Goal: Task Accomplishment & Management: Complete application form

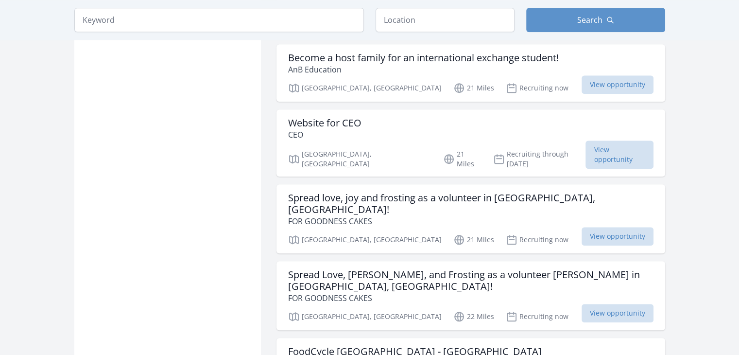
scroll to position [940, 0]
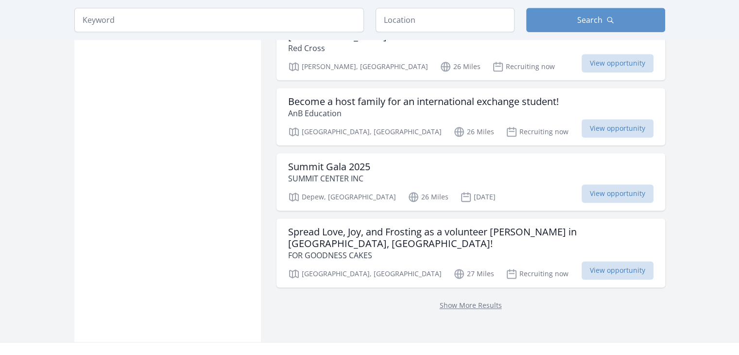
scroll to position [1213, 0]
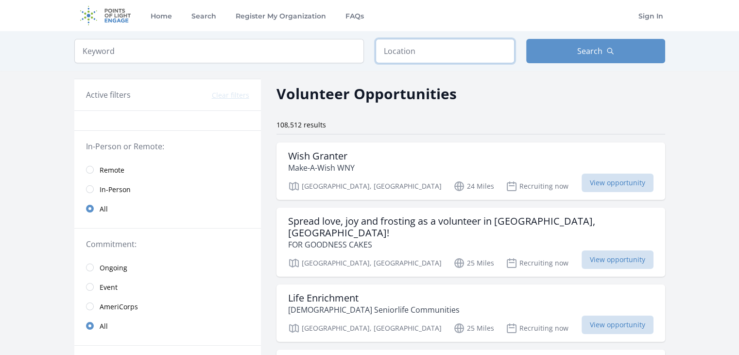
click at [445, 55] on input "text" at bounding box center [445, 51] width 139 height 24
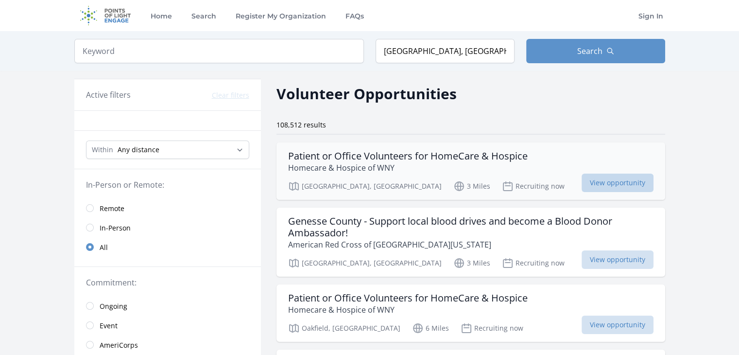
click at [618, 183] on span "View opportunity" at bounding box center [618, 182] width 72 height 18
drag, startPoint x: 479, startPoint y: 51, endPoint x: 343, endPoint y: 55, distance: 135.1
click at [343, 55] on form "Keyword Location Batavia, NY 14020, USA Search" at bounding box center [369, 51] width 591 height 24
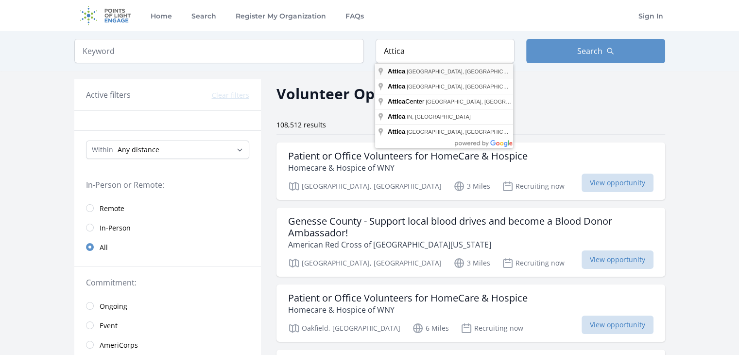
type input "Attica, NY, USA"
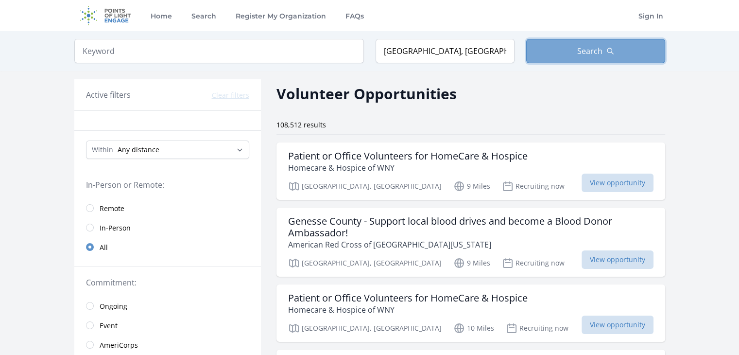
click at [583, 51] on span "Search" at bounding box center [589, 51] width 25 height 12
click at [596, 51] on span "Search" at bounding box center [589, 51] width 25 height 12
click at [552, 56] on button "Search" at bounding box center [595, 51] width 139 height 24
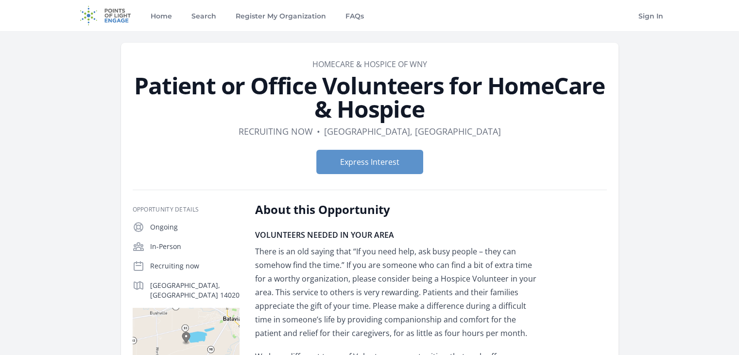
click at [351, 20] on link "FAQs" at bounding box center [354, 15] width 22 height 31
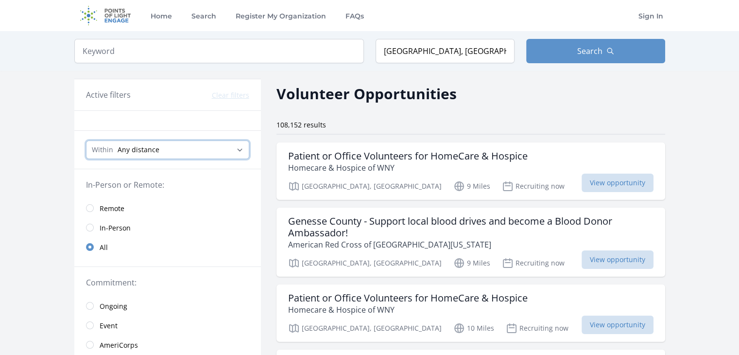
click at [241, 151] on select "Any distance , 5 Miles , 20 Miles , 50 Miles , 100 Miles" at bounding box center [167, 149] width 163 height 18
select select "8046"
click at [86, 140] on select "Any distance , 5 Miles , 20 Miles , 50 Miles , 100 Miles" at bounding box center [167, 149] width 163 height 18
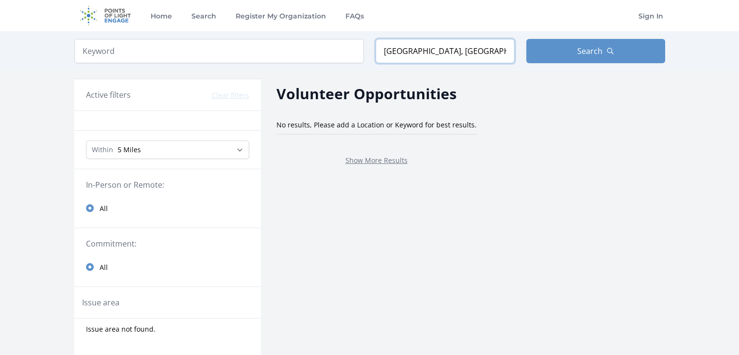
click at [466, 51] on input "Attica, NY, USA" at bounding box center [445, 51] width 139 height 24
drag, startPoint x: 466, startPoint y: 51, endPoint x: 333, endPoint y: 55, distance: 133.7
click at [333, 55] on form "Keyword Location Attica, NY, USA Search" at bounding box center [369, 51] width 591 height 24
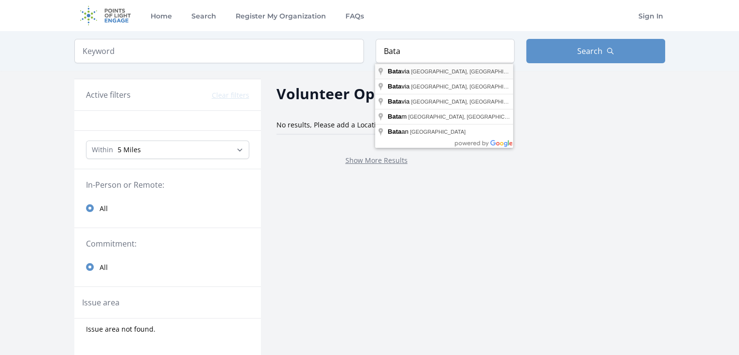
type input "[GEOGRAPHIC_DATA], [GEOGRAPHIC_DATA], [GEOGRAPHIC_DATA]"
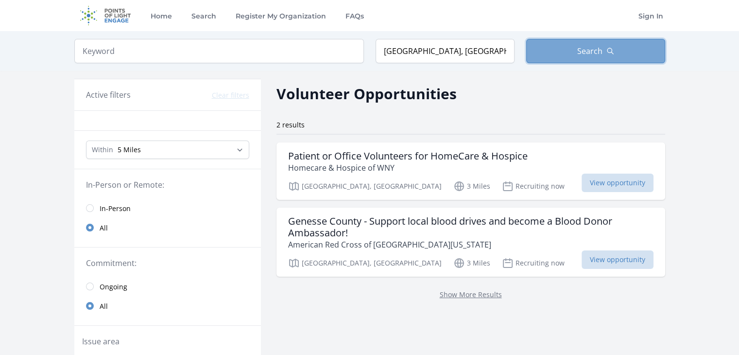
click at [586, 50] on span "Search" at bounding box center [589, 51] width 25 height 12
click at [299, 17] on link "Register My Organization" at bounding box center [280, 15] width 94 height 31
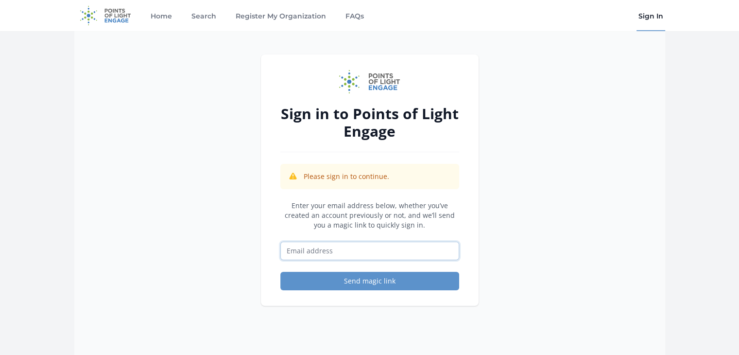
click at [347, 254] on input "Email address" at bounding box center [369, 250] width 179 height 18
type input "[EMAIL_ADDRESS][DOMAIN_NAME]"
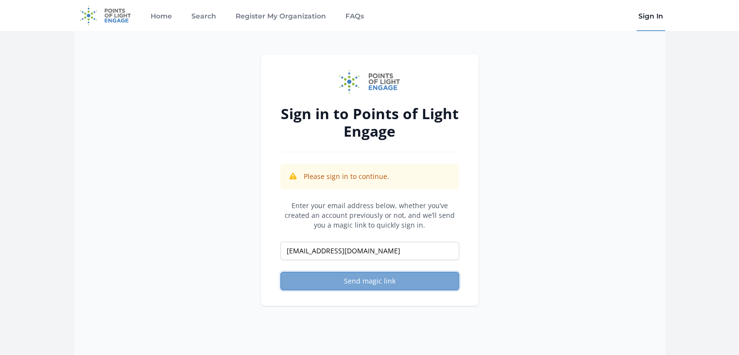
click at [377, 279] on button "Send magic link" at bounding box center [369, 281] width 179 height 18
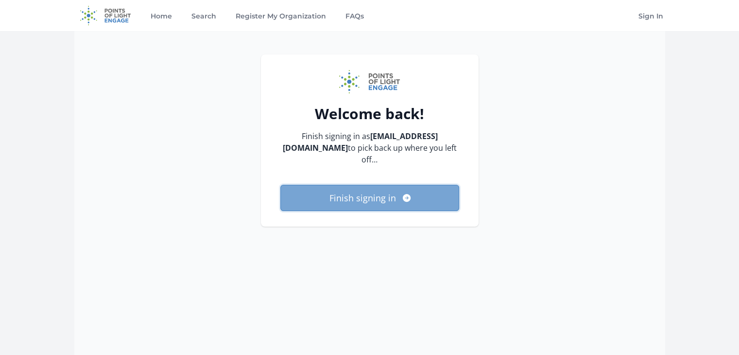
click at [381, 198] on button "Finish signing in" at bounding box center [369, 198] width 179 height 26
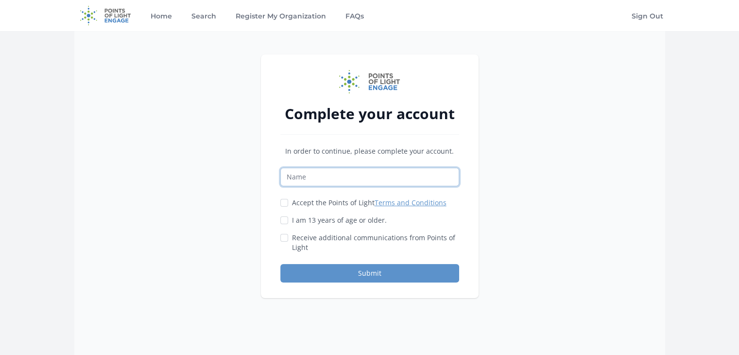
click at [360, 174] on input "Name" at bounding box center [369, 177] width 179 height 18
type input "Tracy Ford"
click at [285, 202] on input "Accept the Points of Light Terms and Conditions" at bounding box center [284, 203] width 8 height 8
checkbox input "true"
click at [285, 218] on input "I am 13 years of age or older." at bounding box center [284, 220] width 8 height 8
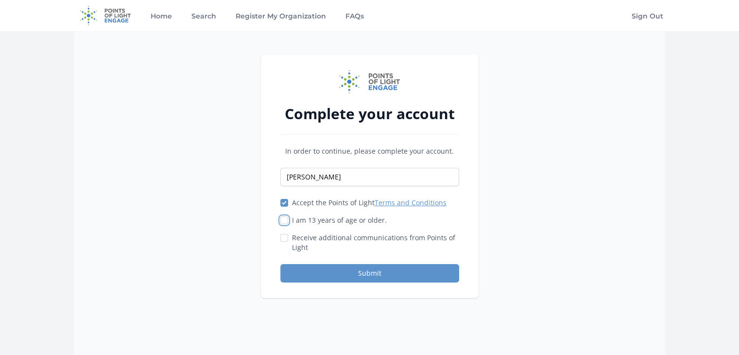
checkbox input "true"
click at [284, 238] on input "Receive additional communications from Points of Light" at bounding box center [284, 238] width 8 height 8
checkbox input "true"
click at [364, 277] on button "Submit" at bounding box center [369, 273] width 179 height 18
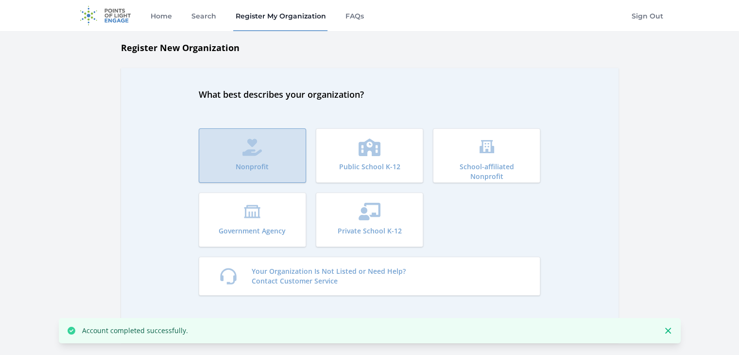
click at [261, 158] on button "Nonprofit" at bounding box center [252, 155] width 107 height 54
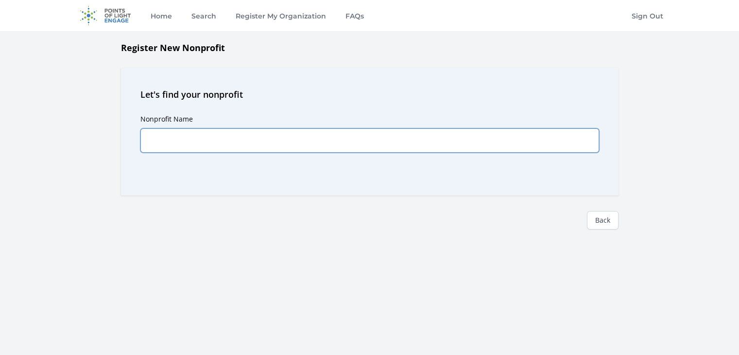
click at [257, 139] on input "Nonprofit Name" at bounding box center [369, 140] width 459 height 24
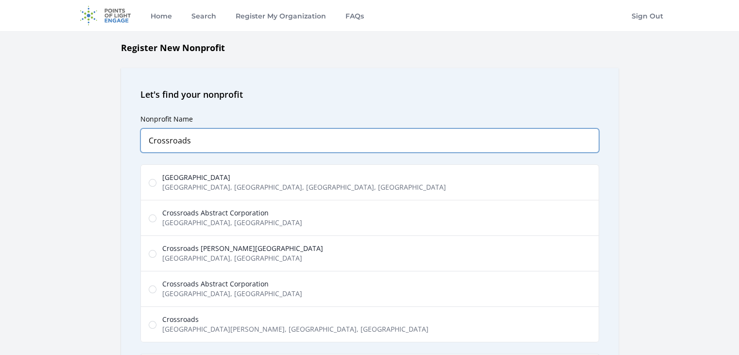
type input "Crossroads"
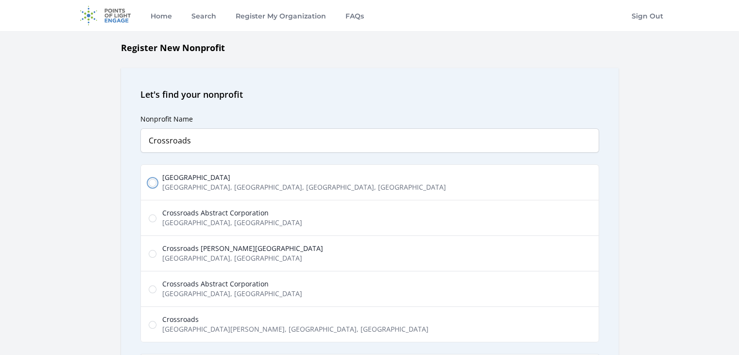
click at [153, 182] on input "Crossroads House Liberty Street, Batavia, NY, USA" at bounding box center [153, 183] width 8 height 8
radio input "true"
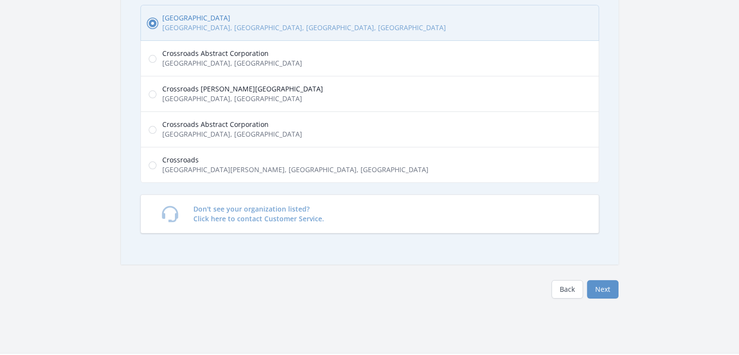
scroll to position [167, 0]
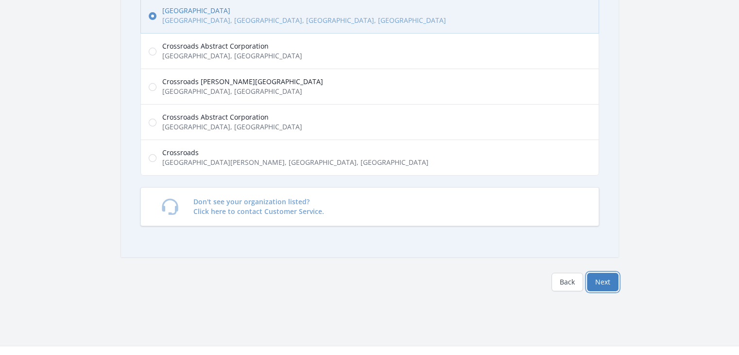
click at [602, 279] on button "Next" at bounding box center [603, 282] width 32 height 18
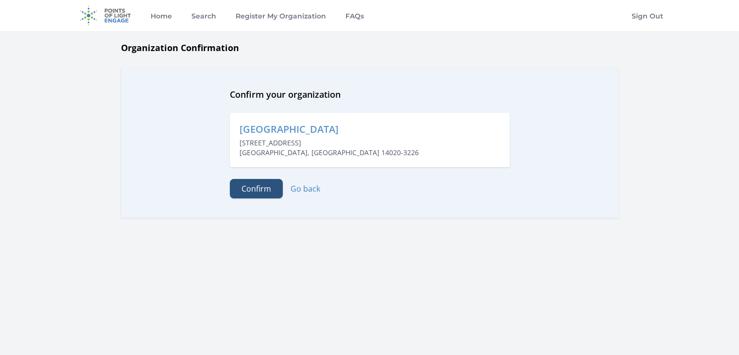
click at [273, 189] on button "Confirm" at bounding box center [256, 188] width 53 height 19
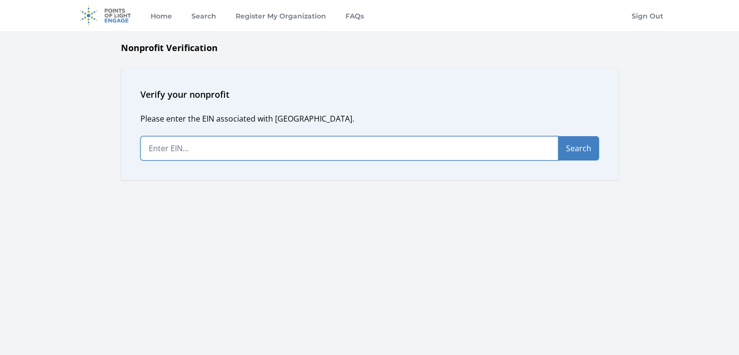
click at [271, 152] on input "text" at bounding box center [349, 148] width 418 height 24
type input "16-1505042"
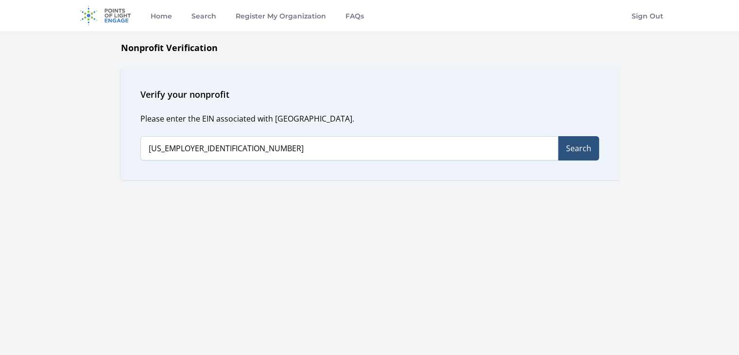
click at [577, 154] on button "Search" at bounding box center [578, 148] width 41 height 24
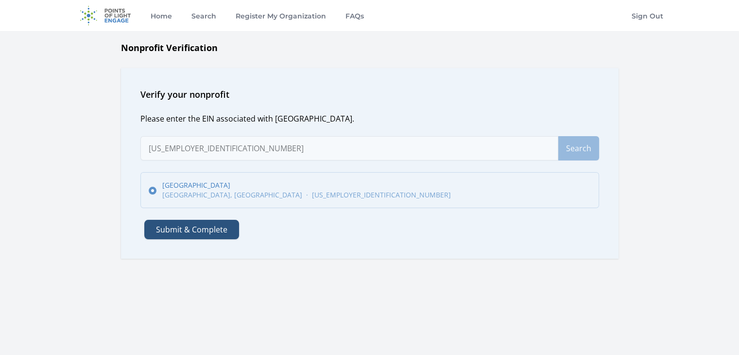
click at [209, 232] on button "Submit & Complete" at bounding box center [191, 229] width 95 height 19
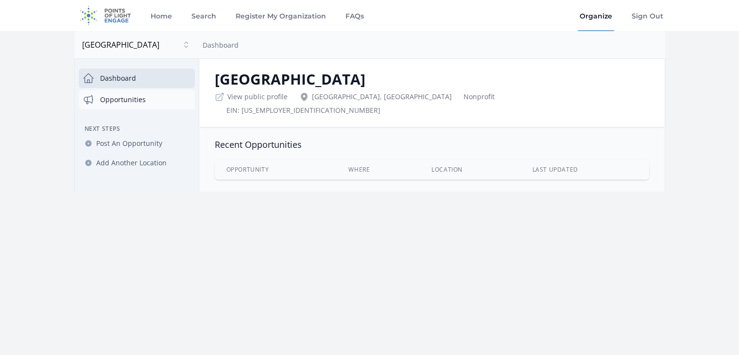
click at [141, 98] on link "Opportunities" at bounding box center [137, 99] width 116 height 19
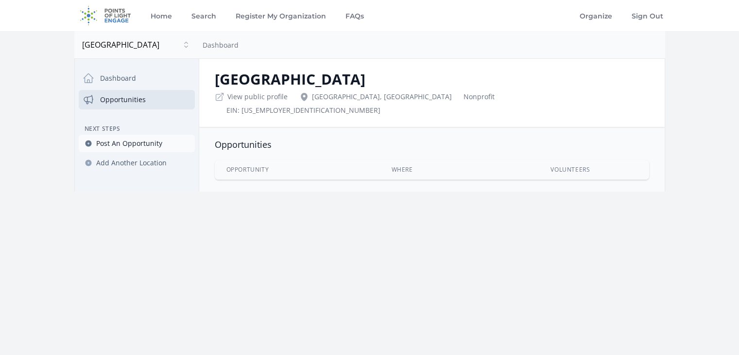
click at [139, 144] on span "Post An Opportunity" at bounding box center [129, 143] width 66 height 10
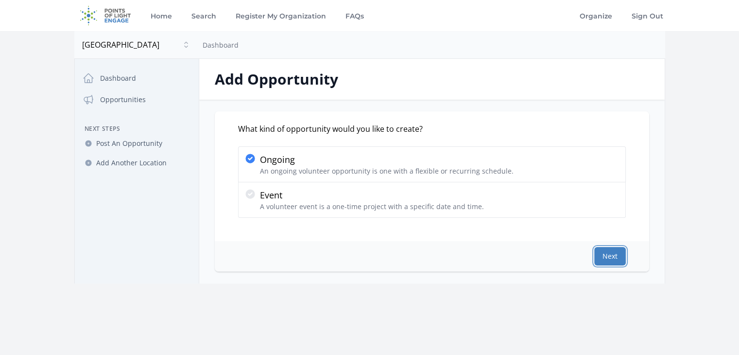
click at [611, 255] on button "Next" at bounding box center [610, 256] width 32 height 18
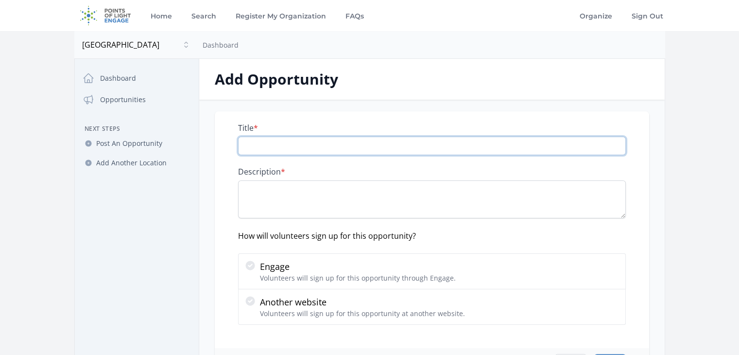
click at [299, 147] on input "Title *" at bounding box center [432, 146] width 388 height 18
type input "Resident Care"
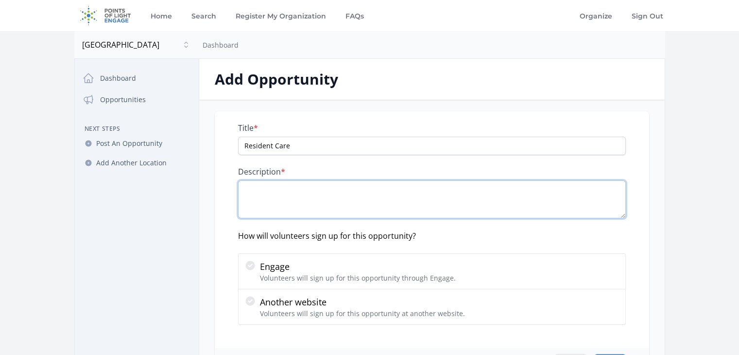
click at [316, 187] on textarea "Description *" at bounding box center [432, 199] width 388 height 38
paste textarea "Providing direct care and support to individuals in need."
click at [296, 189] on textarea "Providing direct care and support to individuals in need." at bounding box center [432, 199] width 388 height 38
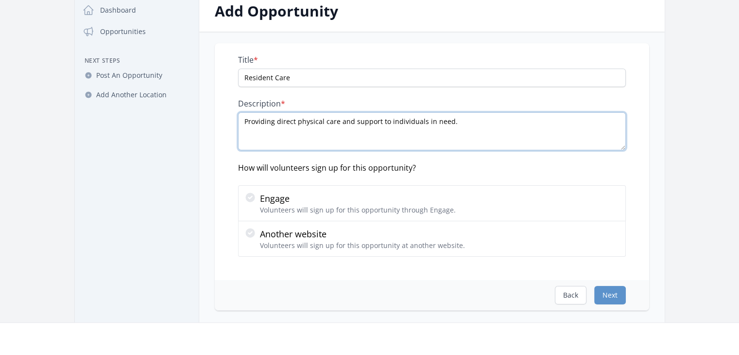
scroll to position [72, 0]
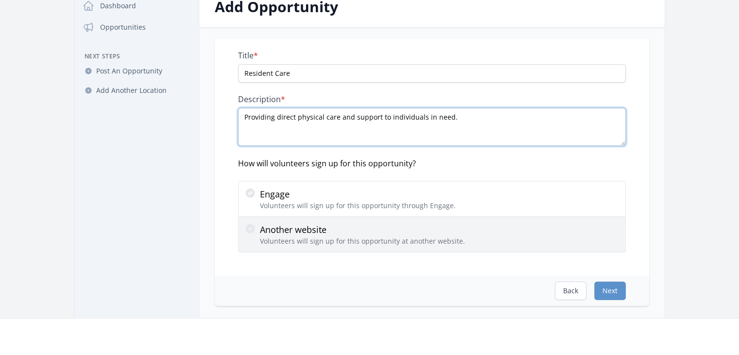
type textarea "Providing direct physical care and support to individuals in need."
click at [249, 228] on icon at bounding box center [250, 229] width 12 height 12
click at [0, 0] on input "Another website Volunteers will sign up for this opportunity at another website." at bounding box center [0, 0] width 0 height 0
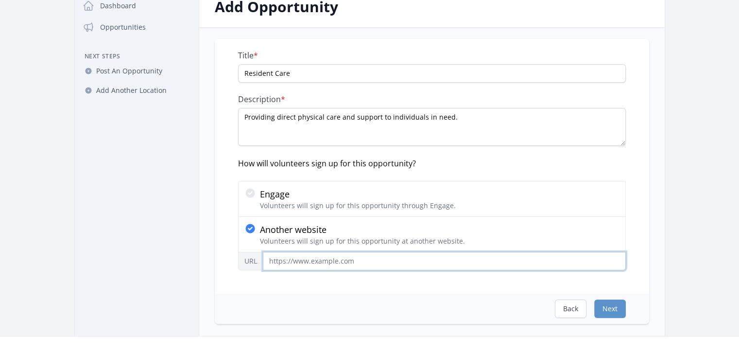
click at [365, 259] on input "URL" at bounding box center [444, 261] width 363 height 18
paste input "[URL][DOMAIN_NAME]"
type input "[URL][DOMAIN_NAME]"
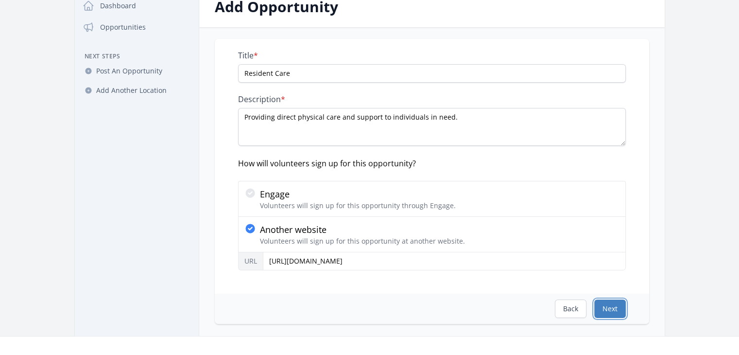
scroll to position [0, 0]
click at [610, 307] on button "Next" at bounding box center [610, 308] width 32 height 18
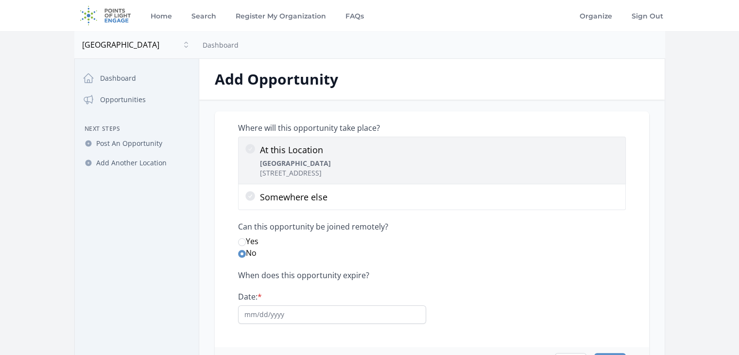
click at [249, 149] on icon at bounding box center [250, 149] width 10 height 10
click at [0, 0] on input "At this Location [GEOGRAPHIC_DATA][STREET_ADDRESS]" at bounding box center [0, 0] width 0 height 0
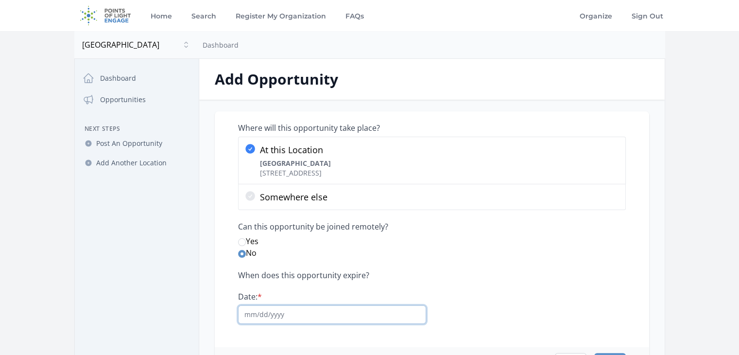
click at [362, 313] on input "Date: *" at bounding box center [332, 314] width 188 height 18
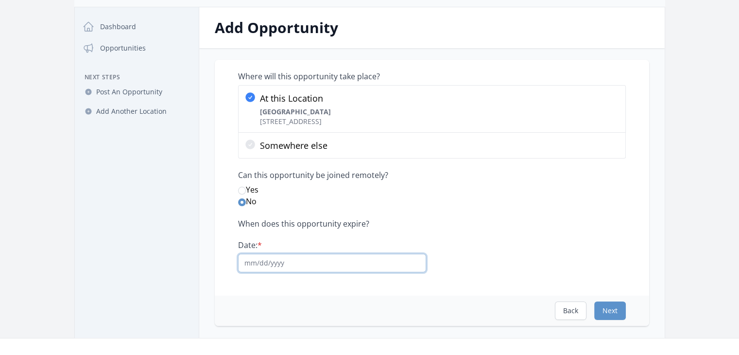
scroll to position [80, 0]
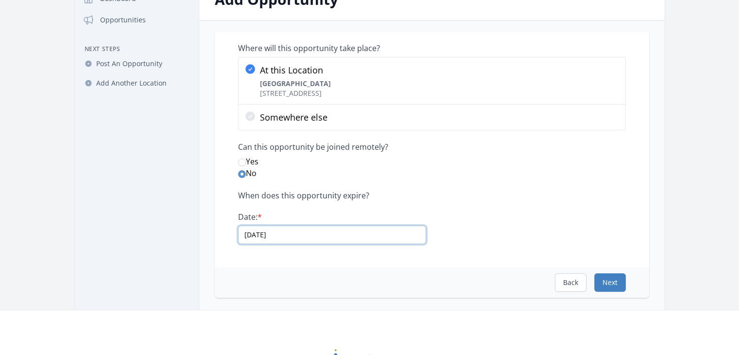
type input "[DATE]"
click at [610, 279] on button "Next" at bounding box center [610, 282] width 32 height 18
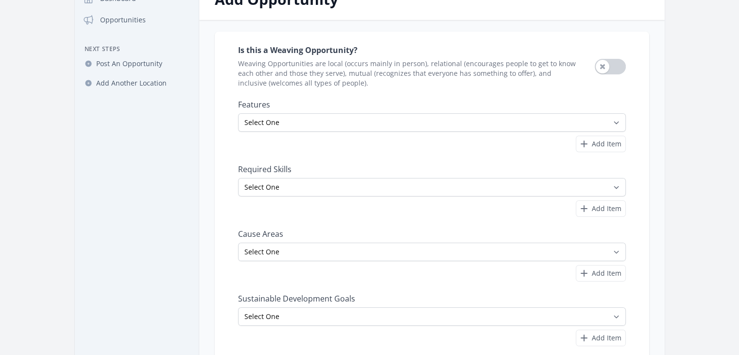
scroll to position [0, 0]
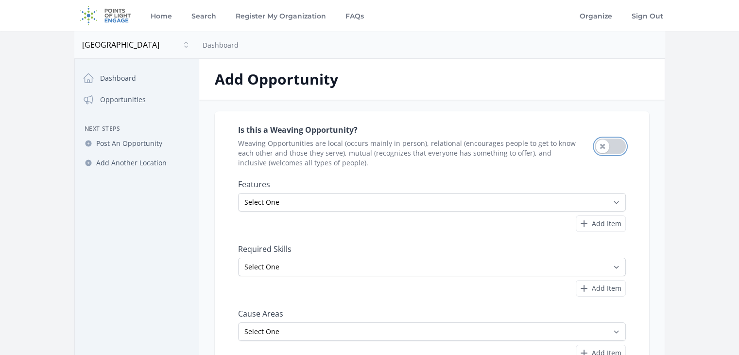
click at [602, 148] on button "Use setting" at bounding box center [610, 146] width 31 height 16
click at [618, 201] on select "Select One All Ages Court-Ordered Eligible Good for Families Good for Groups Go…" at bounding box center [432, 202] width 388 height 18
select select "Involves Physical Labor"
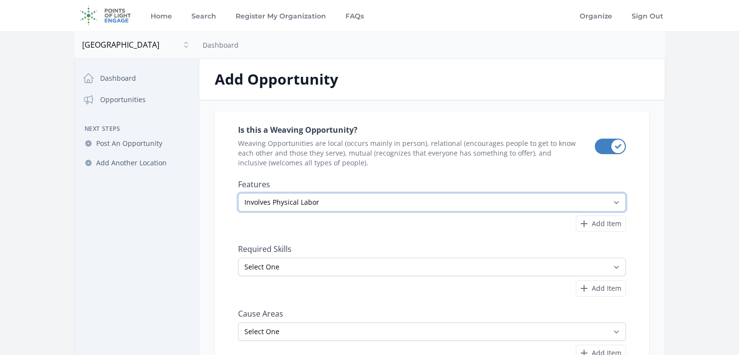
click at [238, 193] on select "Select One All Ages Court-Ordered Eligible Good for Families Good for Groups Go…" at bounding box center [432, 202] width 388 height 18
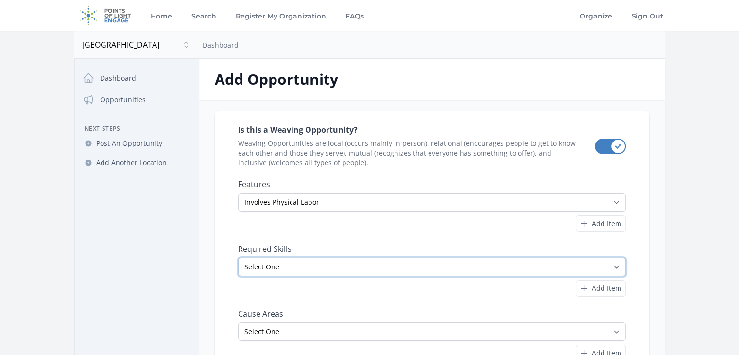
click at [613, 266] on select "Select One Accounting Advocacy Administrative Arts Board Service Business Skill…" at bounding box center [432, 266] width 388 height 18
click at [691, 236] on main "Open sidebar [GEOGRAPHIC_DATA] [GEOGRAPHIC_DATA] Dashboard Close dialog [GEOGRA…" at bounding box center [369, 261] width 739 height 461
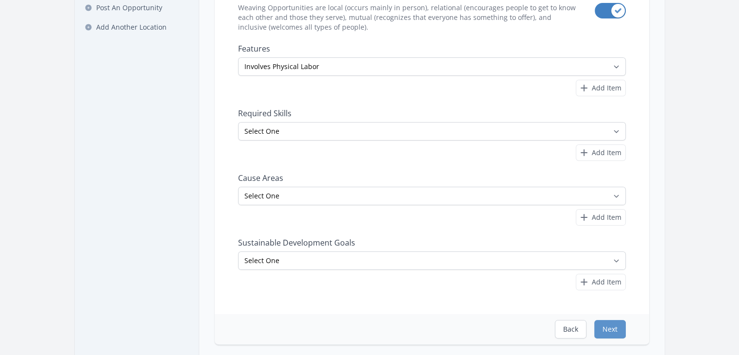
scroll to position [137, 0]
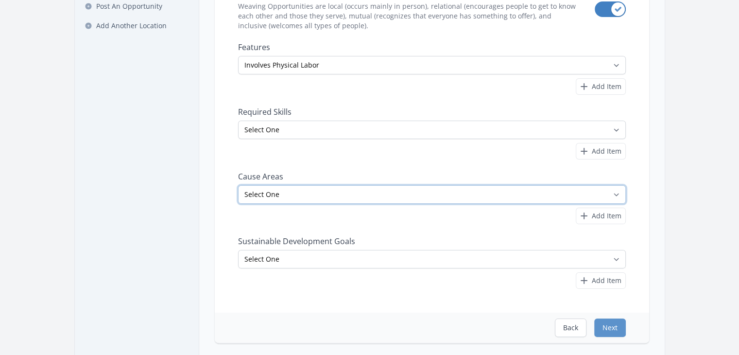
click at [617, 195] on select "Select One Adult Education Animals Arts & Culture Children & Youth Civil Rights…" at bounding box center [432, 194] width 388 height 18
select select "Health & Wellness"
click at [238, 185] on select "Select One Adult Education Animals Arts & Culture Children & Youth Civil Rights…" at bounding box center [432, 194] width 388 height 18
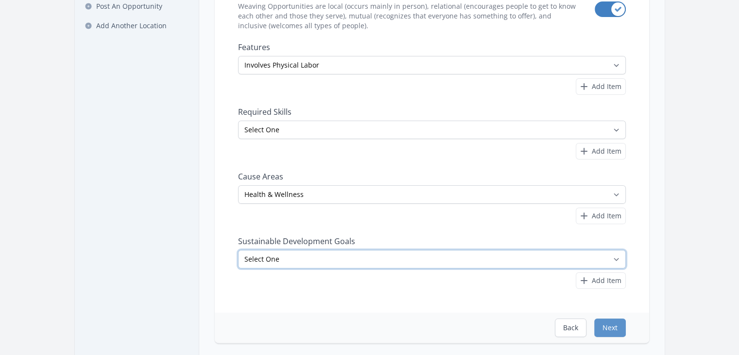
click at [615, 257] on select "Select One No Poverty Zero Hunger Good Health and Well-Being Quality Education …" at bounding box center [432, 259] width 388 height 18
select select "Partnerships"
click at [238, 250] on select "Select One No Poverty Zero Hunger Good Health and Well-Being Quality Education …" at bounding box center [432, 259] width 388 height 18
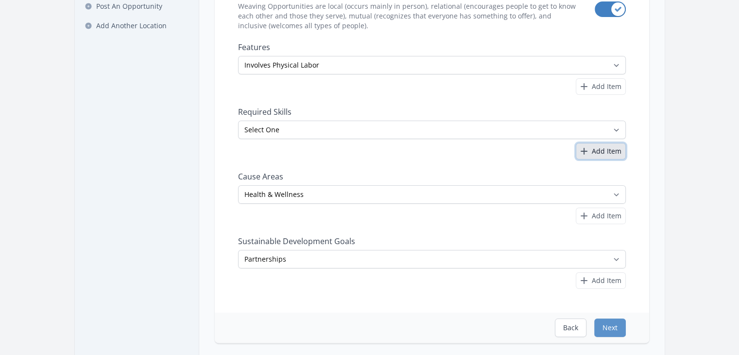
click at [604, 150] on span "Add Item" at bounding box center [607, 151] width 30 height 10
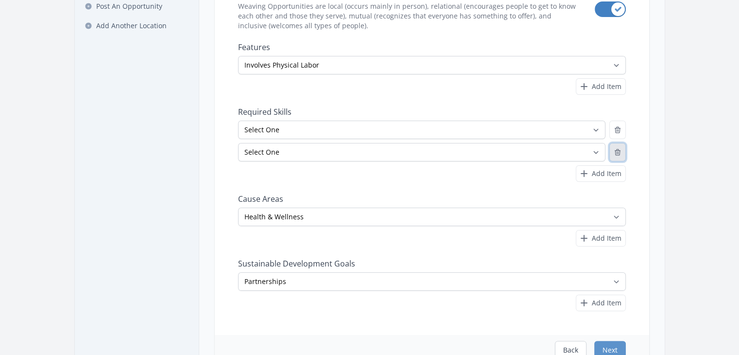
click at [619, 152] on icon "button" at bounding box center [617, 152] width 5 height 6
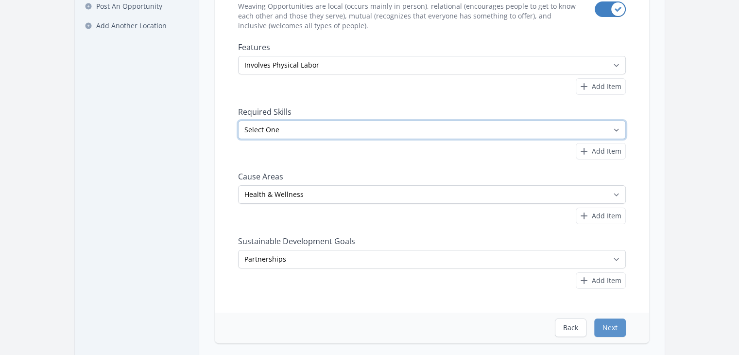
click at [591, 129] on select "Select One Accounting Advocacy Administrative Arts Board Service Business Skill…" at bounding box center [432, 129] width 388 height 18
select select "Caregiving"
click at [238, 120] on select "Select One Accounting Advocacy Administrative Arts Board Service Business Skill…" at bounding box center [432, 129] width 388 height 18
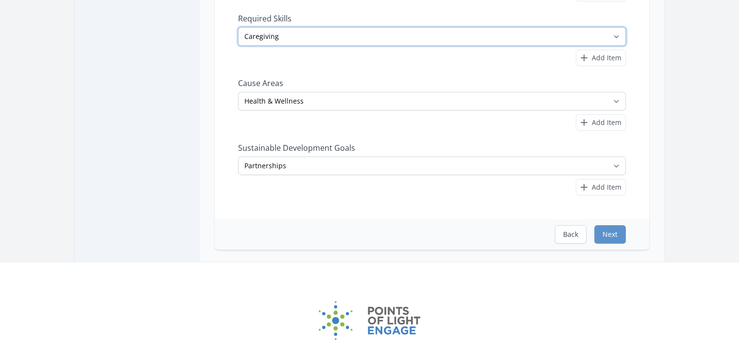
scroll to position [238, 0]
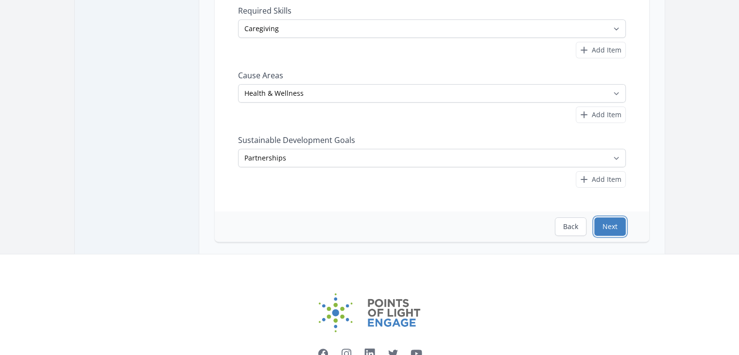
click at [610, 225] on button "Next" at bounding box center [610, 226] width 32 height 18
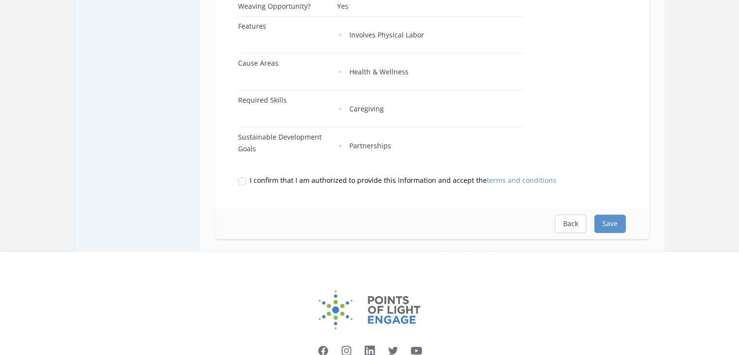
scroll to position [348, 0]
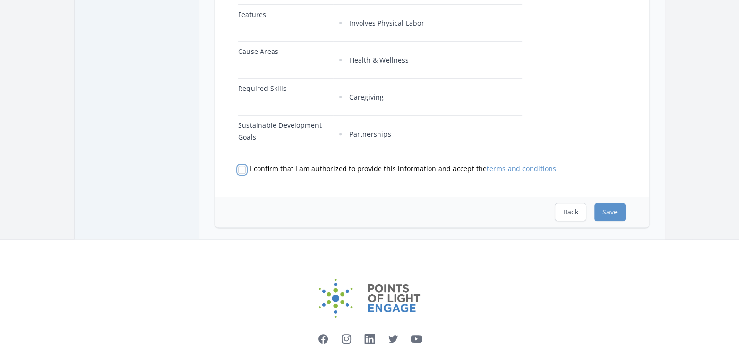
click at [241, 173] on input "I confirm that I am authorized to provide this information and accept the terms…" at bounding box center [242, 170] width 8 height 8
checkbox input "true"
click at [612, 221] on button "Save" at bounding box center [610, 212] width 32 height 18
